Goal: Navigation & Orientation: Understand site structure

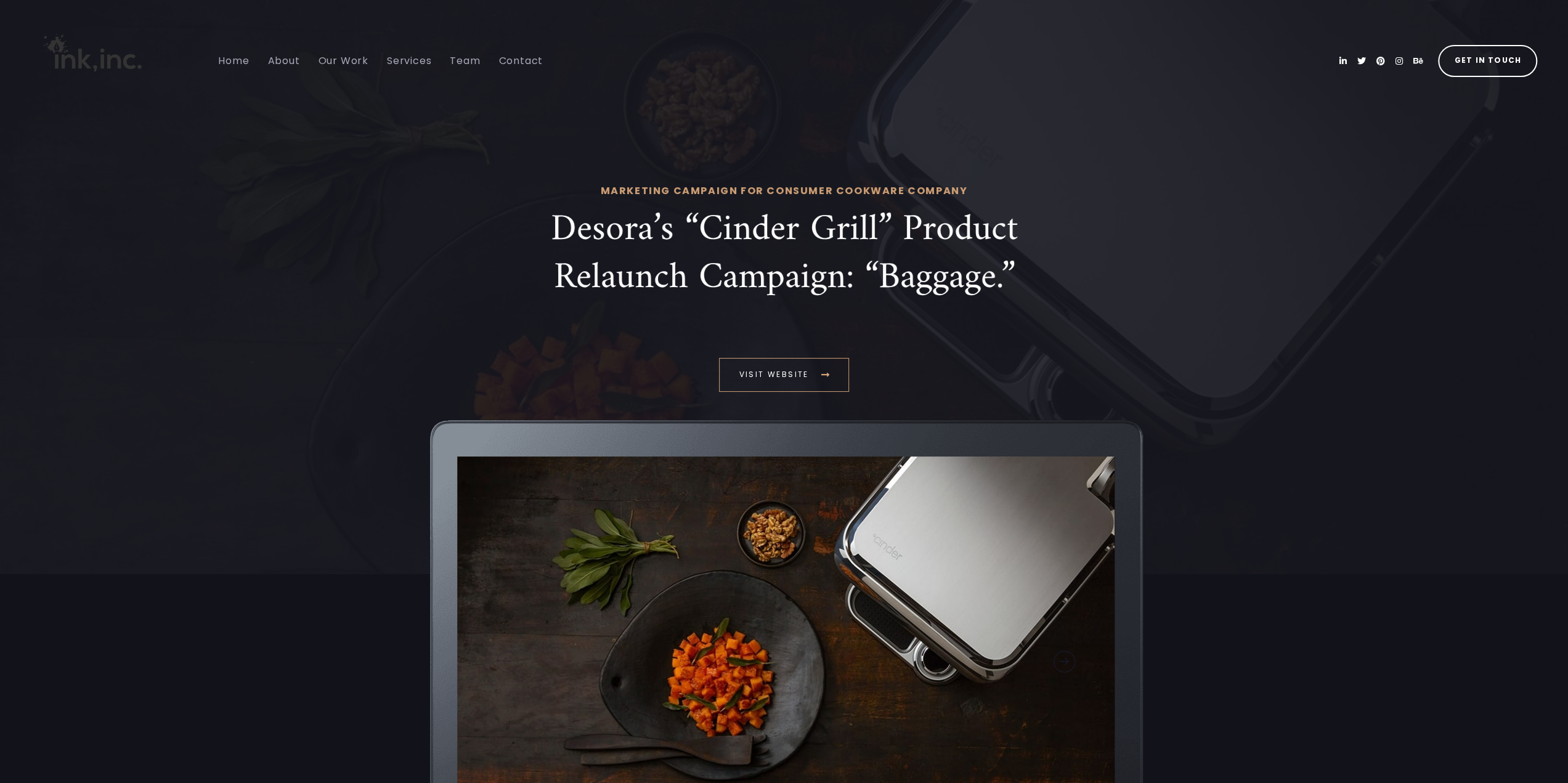
drag, startPoint x: 314, startPoint y: 618, endPoint x: 341, endPoint y: 253, distance: 366.0
click at [225, 64] on span "Home" at bounding box center [233, 60] width 31 height 14
click at [233, 60] on span "Home" at bounding box center [233, 60] width 31 height 14
click at [789, 374] on span "Visit website" at bounding box center [773, 374] width 70 height 14
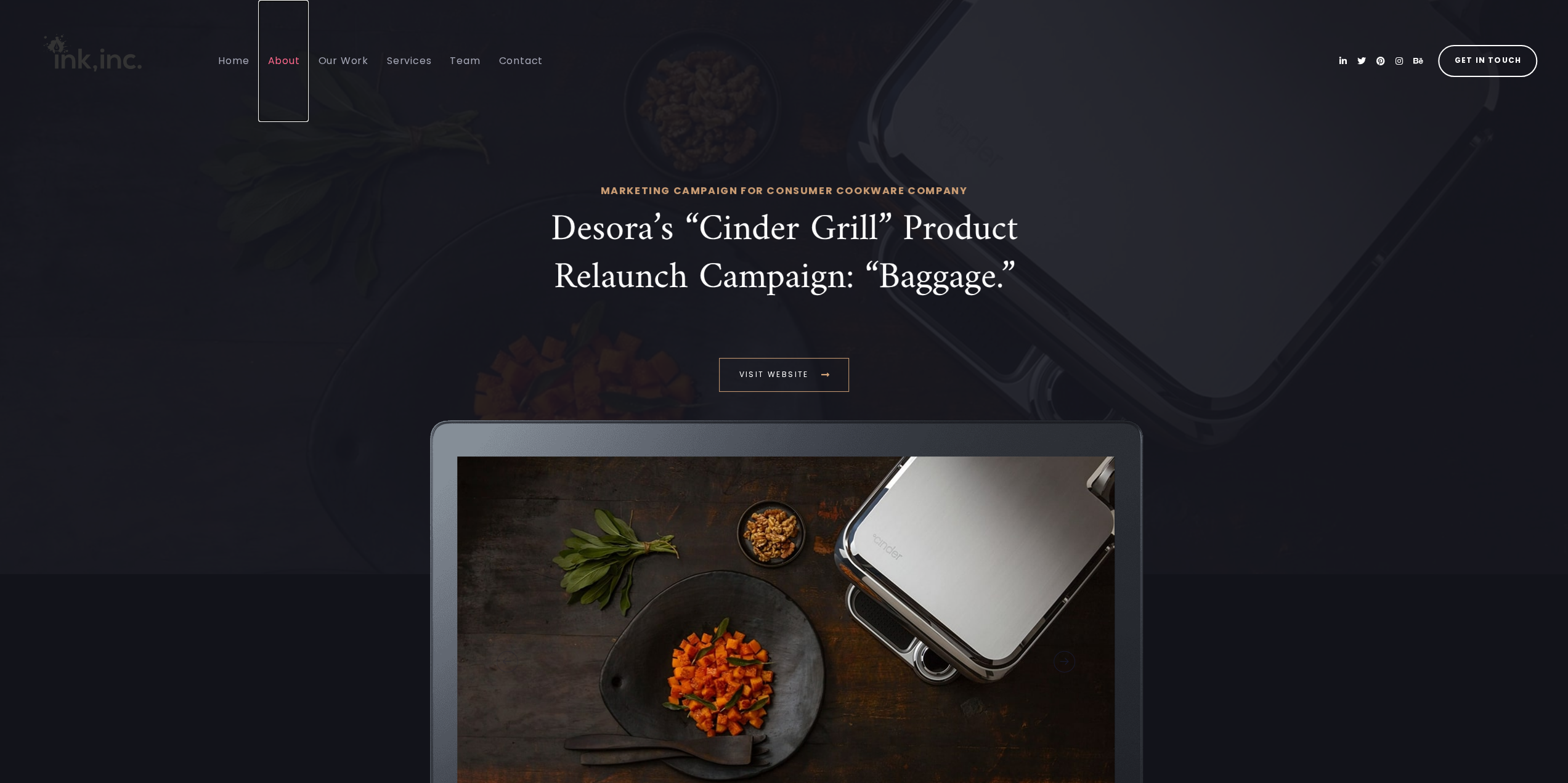
click at [278, 63] on span "About" at bounding box center [283, 60] width 32 height 14
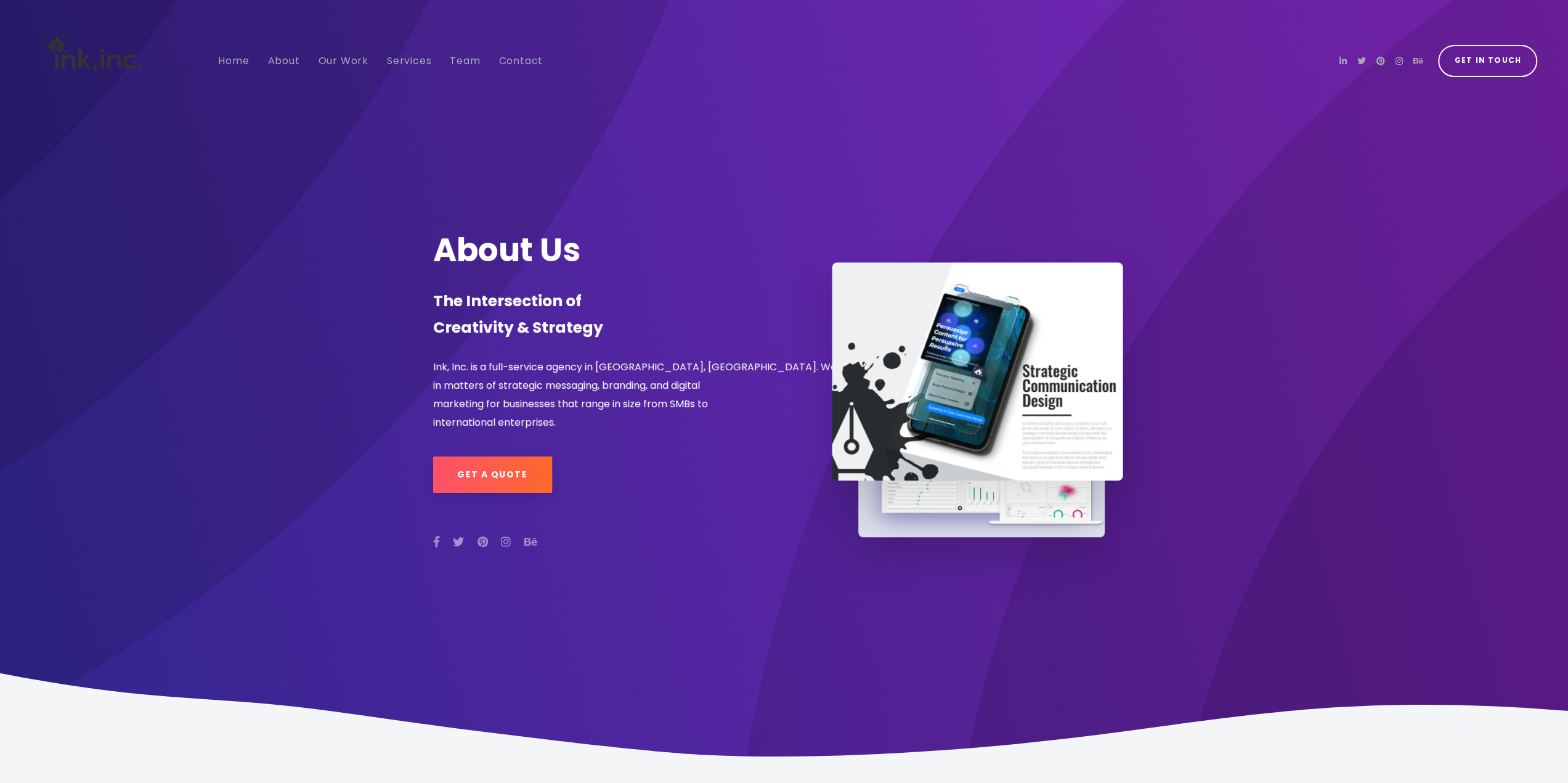
drag, startPoint x: 255, startPoint y: 613, endPoint x: 254, endPoint y: 447, distance: 166.0
click at [241, 65] on span "Home" at bounding box center [233, 60] width 31 height 14
click at [340, 63] on span "Our Work" at bounding box center [342, 60] width 50 height 14
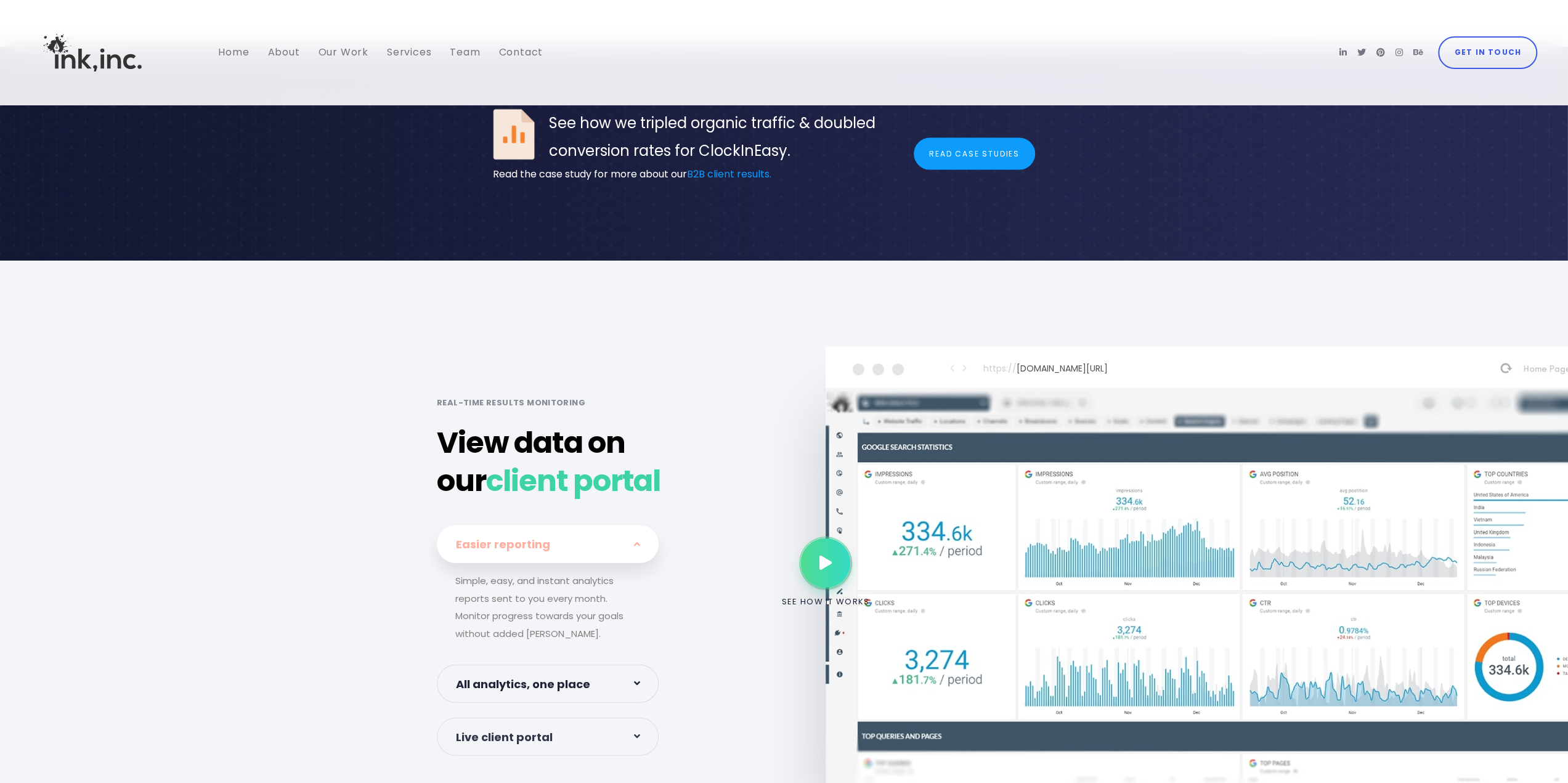
scroll to position [7515, 0]
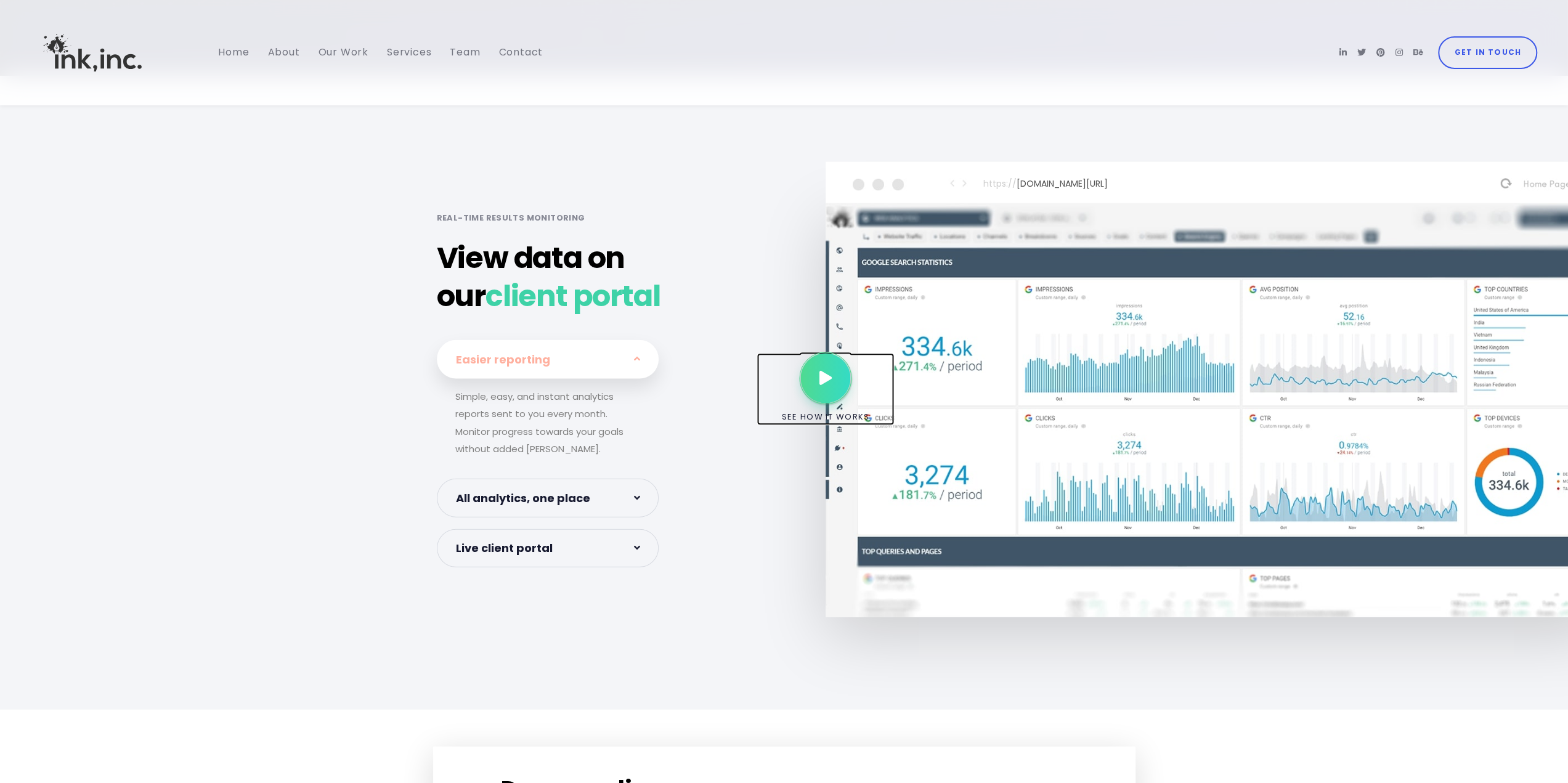
click at [823, 372] on icon at bounding box center [826, 379] width 12 height 14
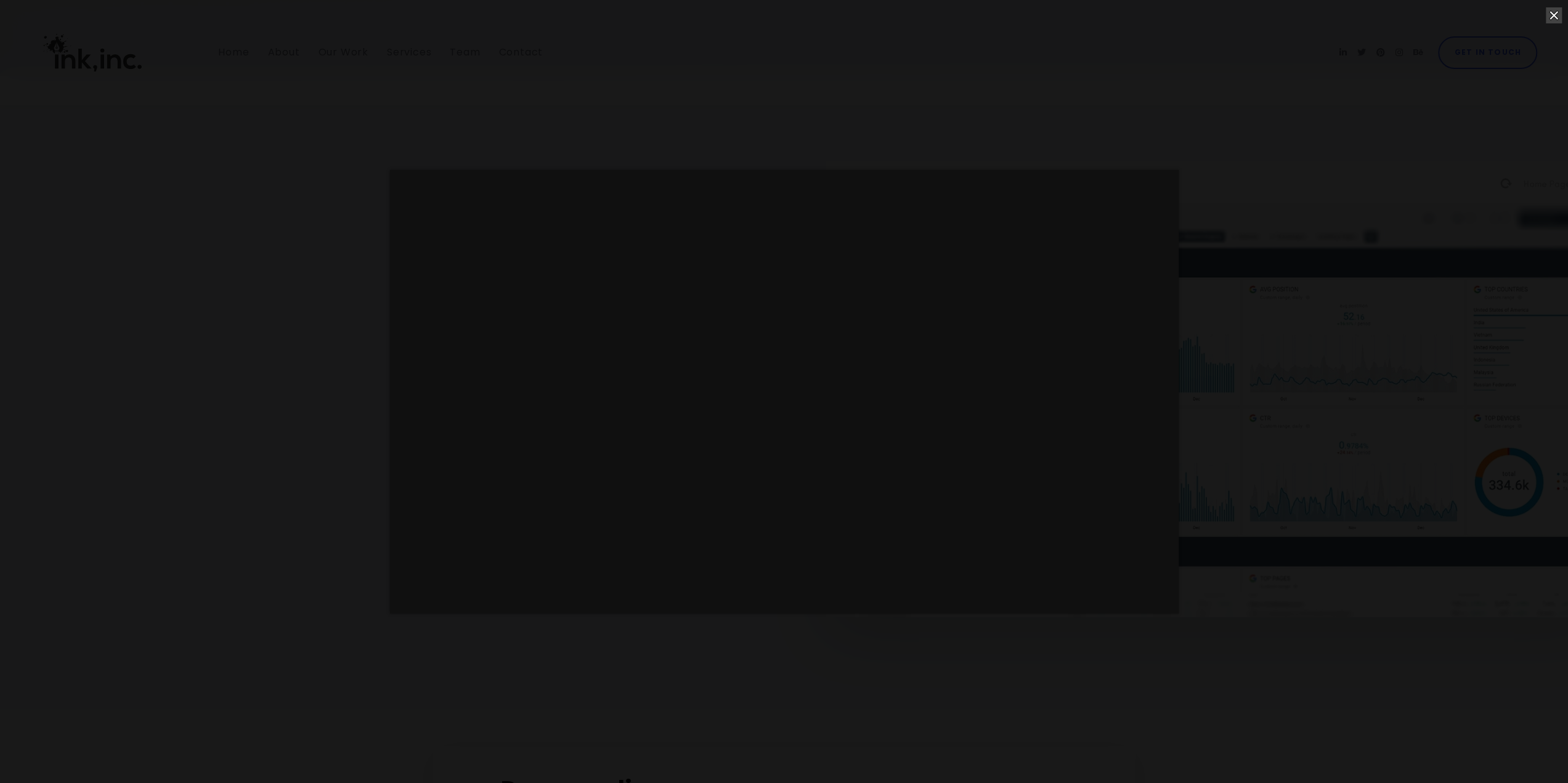
click at [1556, 13] on div at bounding box center [1554, 15] width 16 height 16
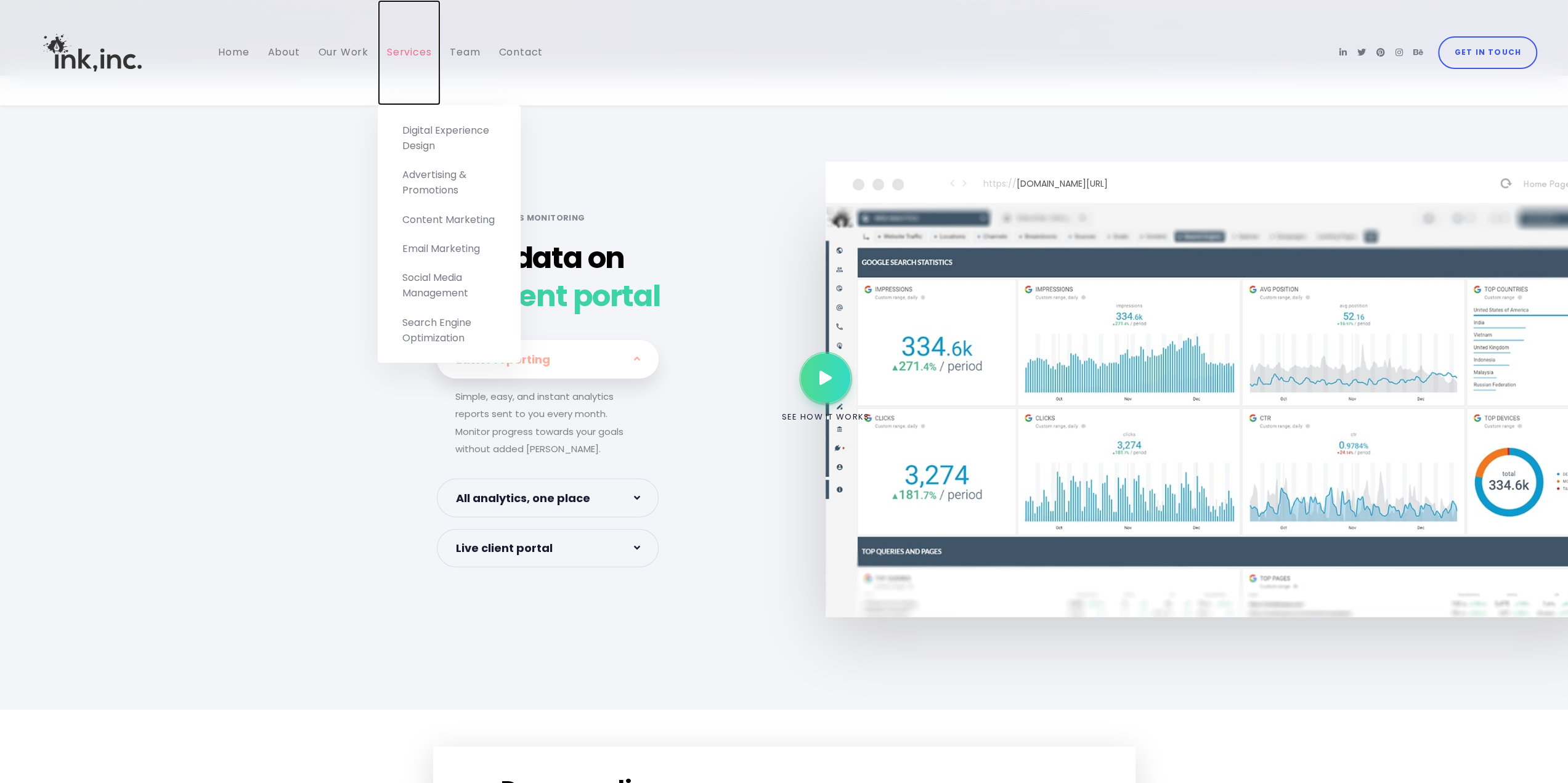
click at [413, 59] on span "Services" at bounding box center [409, 52] width 44 height 14
